Goal: Submit feedback/report problem

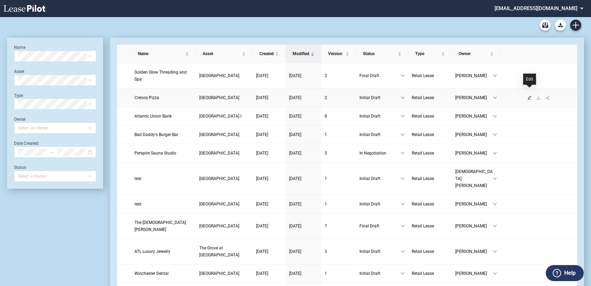
click at [529, 95] on icon "edit" at bounding box center [530, 97] width 4 height 4
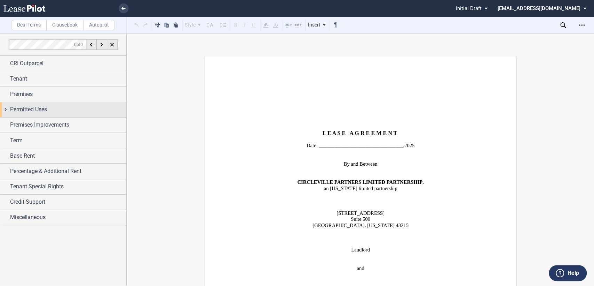
click at [6, 110] on div "Permitted Uses" at bounding box center [63, 109] width 126 height 15
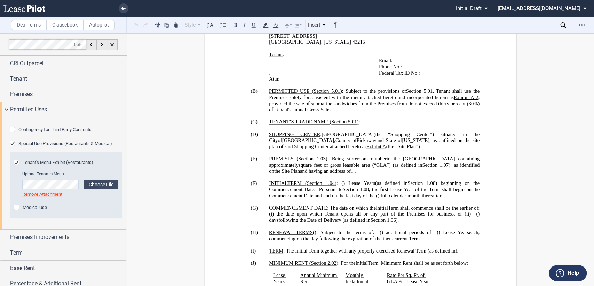
scroll to position [464, 0]
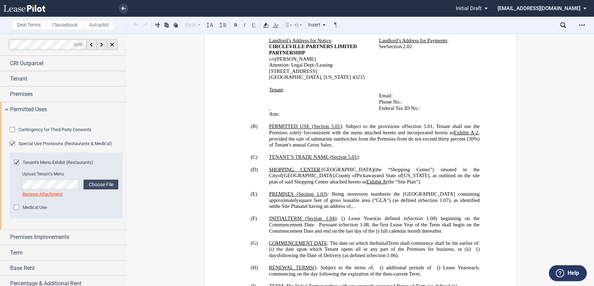
click at [338, 129] on span "consistent with the menu attached hereto and incorporated herein as" at bounding box center [382, 132] width 144 height 6
drag, startPoint x: 424, startPoint y: 121, endPoint x: 436, endPoint y: 120, distance: 11.6
click at [436, 129] on span ", provided the sale of submarine sandwiches from the Premises from do not excee…" at bounding box center [375, 138] width 212 height 18
click at [438, 129] on span ", provided the sale of submarine sandwiches from the Premises do not exceed thi…" at bounding box center [375, 138] width 212 height 18
click at [372, 126] on p "(B) PERMITTED USE ( ﻿ Section 5.01 ﻿ ) : Subject to the provisions of ﻿ Section…" at bounding box center [374, 135] width 211 height 24
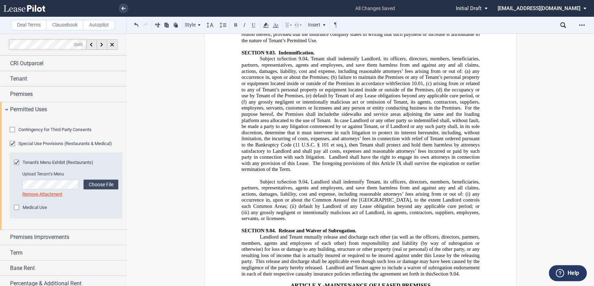
scroll to position [5301, 0]
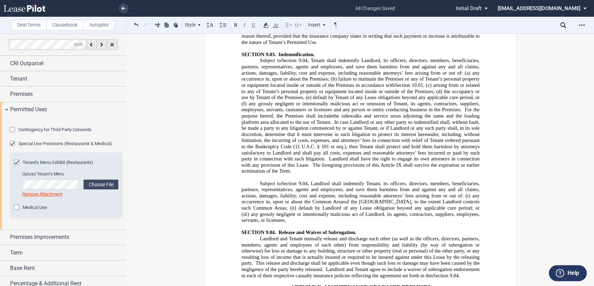
drag, startPoint x: 275, startPoint y: 134, endPoint x: 321, endPoint y: 130, distance: 46.4
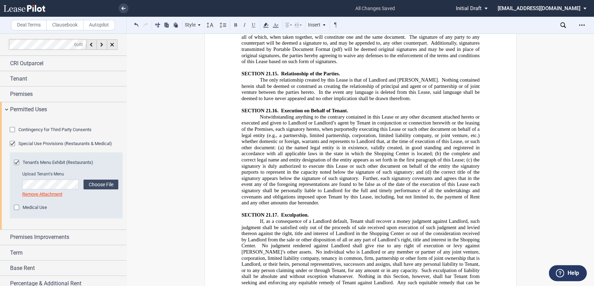
scroll to position [9751, 0]
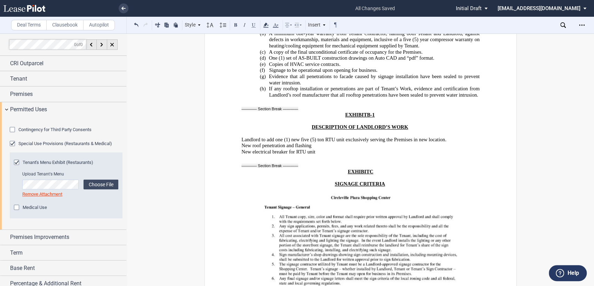
scroll to position [13040, 0]
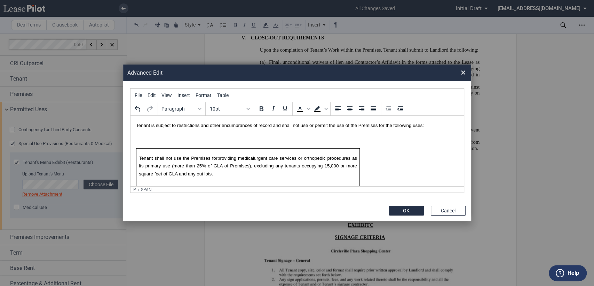
scroll to position [0, 0]
click at [407, 212] on button "OK" at bounding box center [406, 210] width 35 height 10
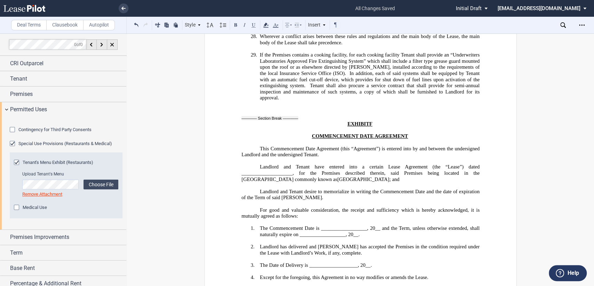
scroll to position [16019, 0]
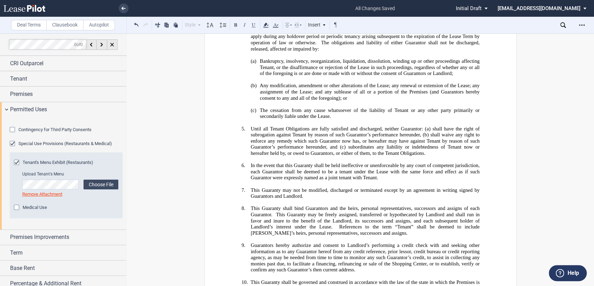
scroll to position [17987, 0]
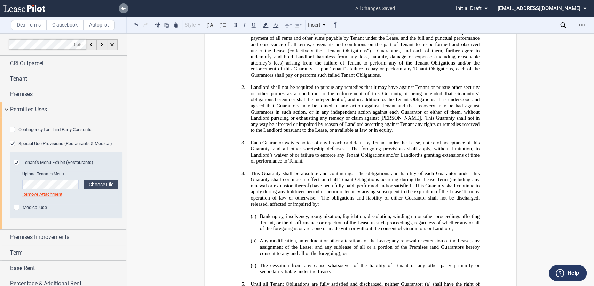
click at [125, 8] on icon at bounding box center [124, 8] width 4 height 3
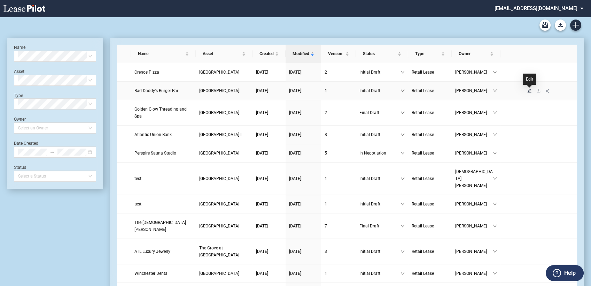
click at [529, 90] on icon "edit" at bounding box center [529, 90] width 4 height 4
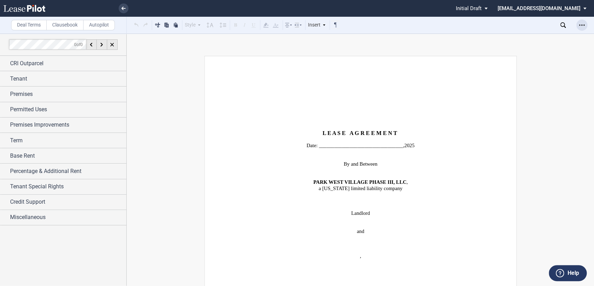
click at [581, 23] on icon "Open Lease options menu" at bounding box center [582, 25] width 6 height 6
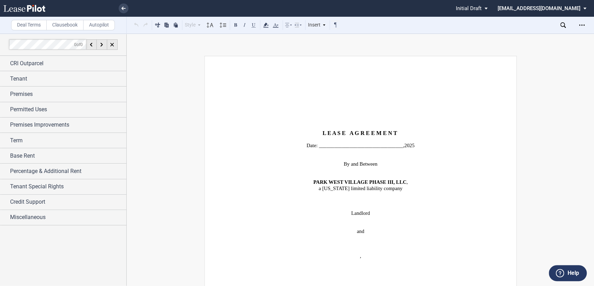
click at [568, 273] on label "Help" at bounding box center [573, 272] width 11 height 9
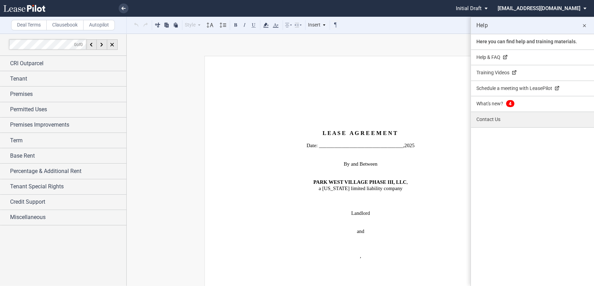
click at [492, 120] on link "Contact Us" at bounding box center [532, 119] width 123 height 15
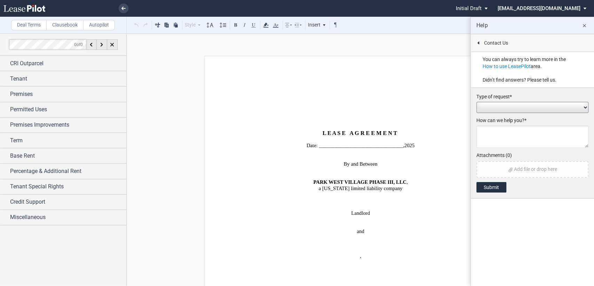
click at [490, 103] on select "Add / Change Asset Feature Request Formatting Issue Language Revisions Add New …" at bounding box center [533, 107] width 112 height 11
select select "formatting_issue"
click at [477, 102] on select "Add / Change Asset Feature Request Formatting Issue Language Revisions Add New …" at bounding box center [533, 107] width 112 height 11
click at [494, 129] on textarea at bounding box center [533, 136] width 112 height 22
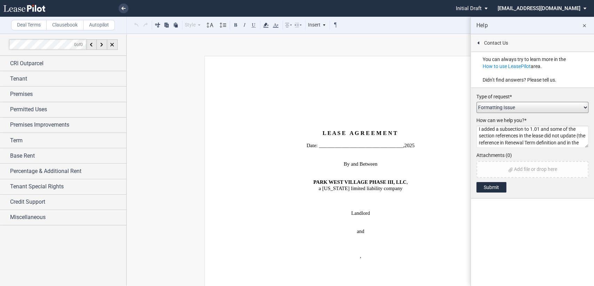
scroll to position [5, 0]
click at [479, 138] on textarea "I added a subsection to 1.01 and some of the section references in the lease di…" at bounding box center [533, 136] width 112 height 22
drag, startPoint x: 480, startPoint y: 136, endPoint x: 508, endPoint y: 142, distance: 28.1
click at [508, 142] on textarea "I added a subsection to 1.01 and some of the section references in the lease di…" at bounding box center [533, 136] width 112 height 22
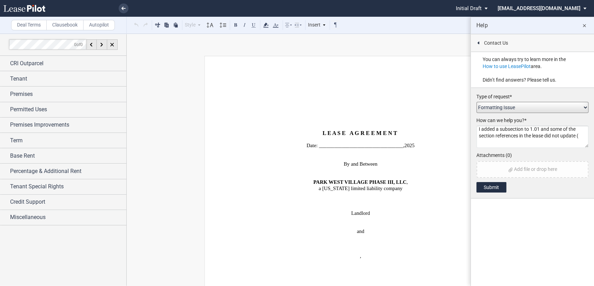
scroll to position [0, 0]
click at [496, 135] on textarea "I added a subsection to 1.01 and some of the section references in the lease di…" at bounding box center [533, 136] width 112 height 22
click at [581, 135] on textarea "I added a subsection to 1.01 and some of the section references in the lease di…" at bounding box center [533, 136] width 112 height 22
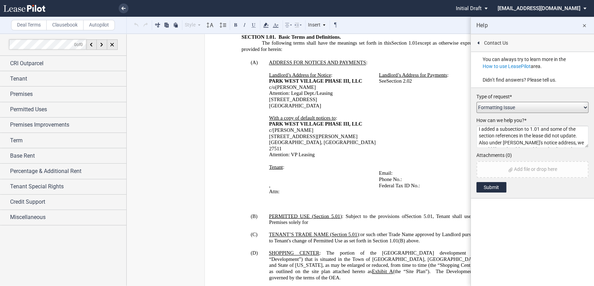
click at [478, 142] on textarea "I added a subsection to 1.01 and some of the section references in the lease di…" at bounding box center [533, 136] width 112 height 22
click at [478, 137] on textarea "I added a subsection to 1.01 and some of the section references in the lease di…" at bounding box center [533, 136] width 112 height 22
click at [571, 143] on textarea "I added a subsection to 1.01 and some of the section references in the lease di…" at bounding box center [533, 136] width 112 height 22
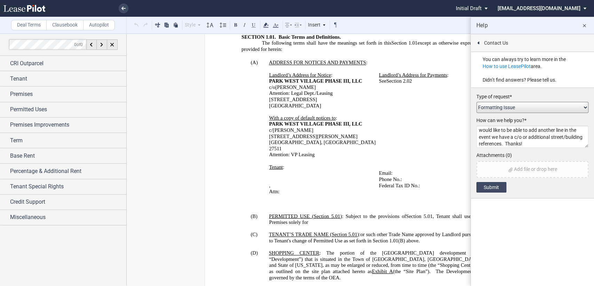
type textarea "I added a subsection to 1.01 and some of the section references in the lease di…"
click at [499, 184] on button "Submit" at bounding box center [492, 187] width 30 height 10
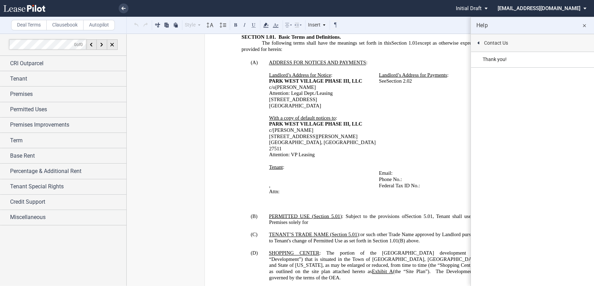
click at [585, 25] on md-icon "close" at bounding box center [585, 26] width 8 height 8
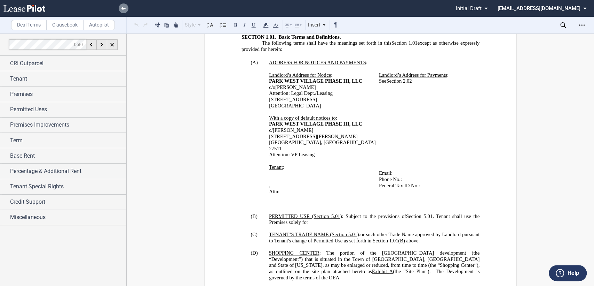
click at [123, 7] on use at bounding box center [124, 8] width 4 height 3
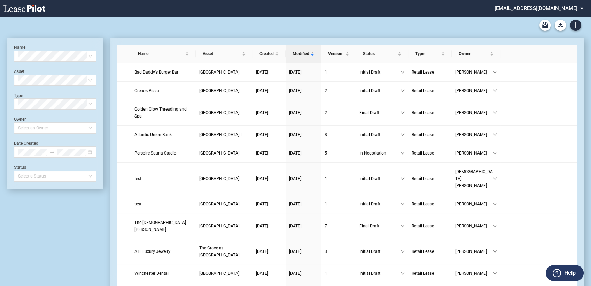
click at [544, 9] on md-select "[EMAIL_ADDRESS][DOMAIN_NAME] Admin Area Settings Sign Out" at bounding box center [541, 8] width 95 height 16
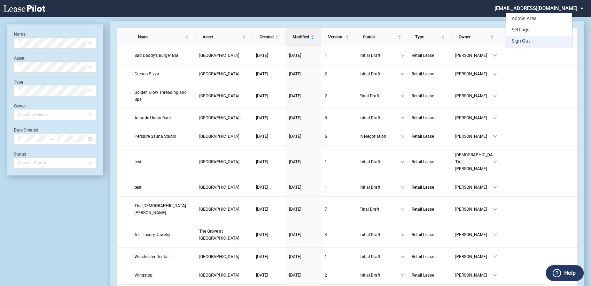
click at [517, 42] on div "Sign Out" at bounding box center [521, 41] width 18 height 7
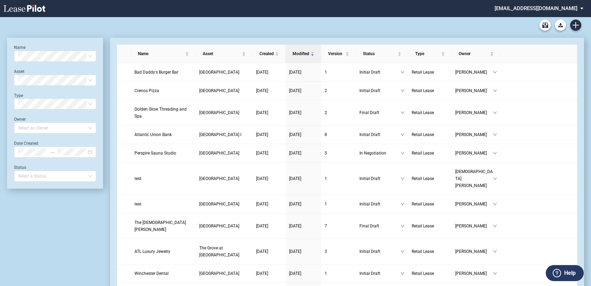
scroll to position [17, 0]
